Goal: Book appointment/travel/reservation

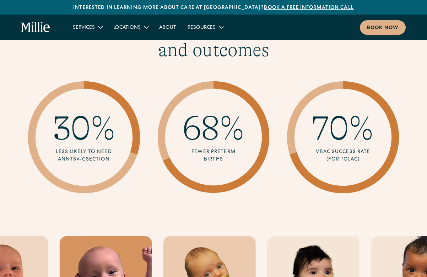
scroll to position [1310, 0]
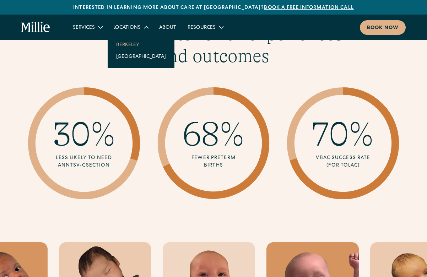
click at [129, 43] on link "Berkeley" at bounding box center [141, 45] width 61 height 12
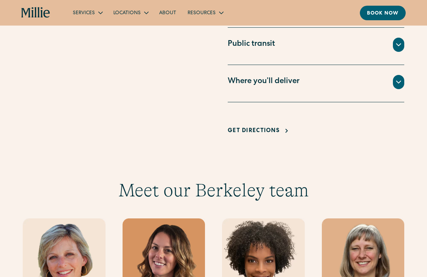
scroll to position [587, 0]
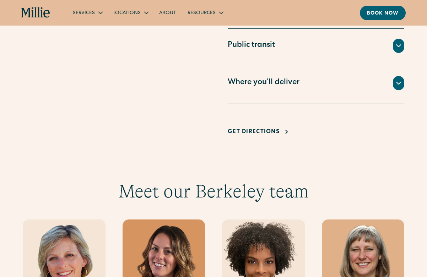
click at [401, 76] on div at bounding box center [398, 83] width 11 height 14
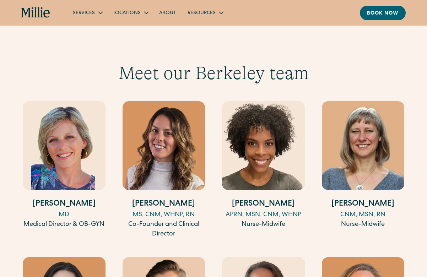
scroll to position [714, 0]
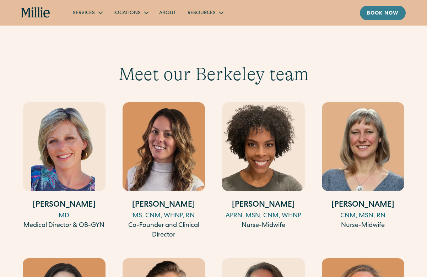
click at [379, 12] on div "Book now" at bounding box center [383, 13] width 32 height 7
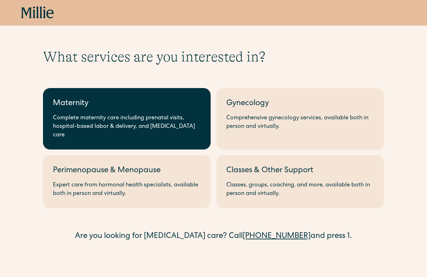
click at [130, 110] on link "Maternity Complete maternity care including prenatal visits, hospital-based lab…" at bounding box center [127, 118] width 168 height 61
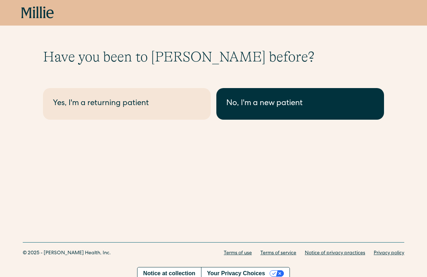
click at [241, 102] on div "No, I'm a new patient" at bounding box center [300, 104] width 148 height 12
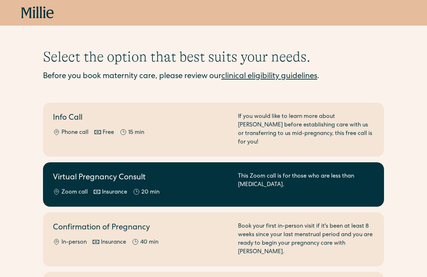
click at [197, 175] on h2 "Virtual Pregnancy Consult" at bounding box center [141, 178] width 177 height 12
click at [199, 172] on h2 "Virtual Pregnancy Consult" at bounding box center [141, 178] width 177 height 12
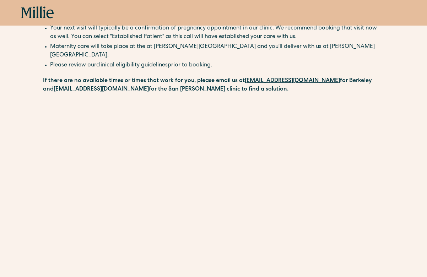
scroll to position [75, 0]
